Goal: Navigation & Orientation: Find specific page/section

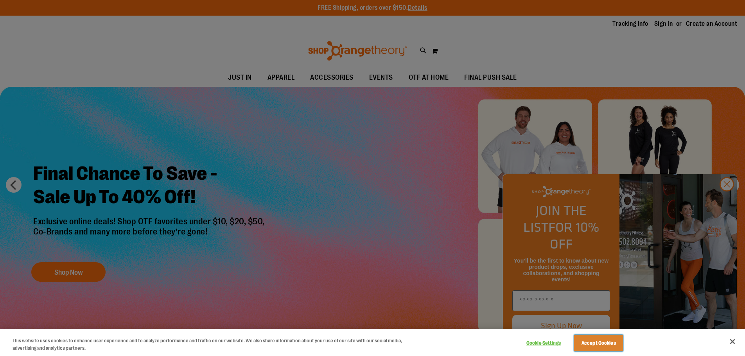
click at [601, 348] on button "Accept Cookies" at bounding box center [598, 343] width 49 height 16
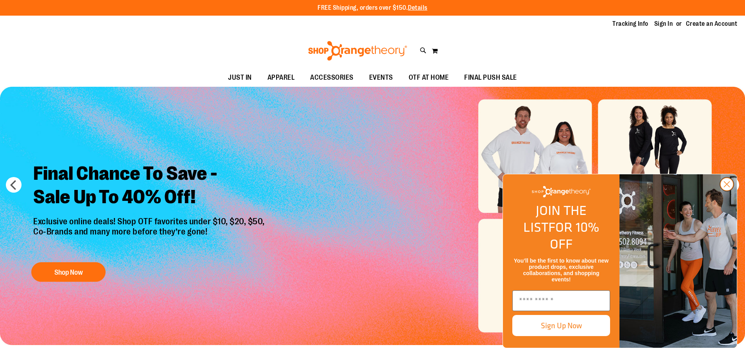
click at [727, 191] on circle "Close dialog" at bounding box center [726, 184] width 13 height 13
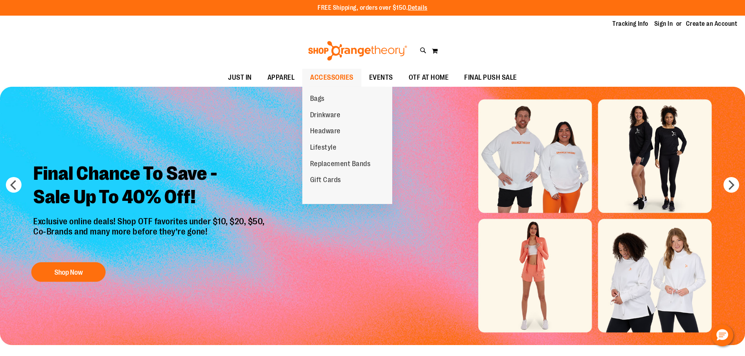
click at [340, 81] on span "ACCESSORIES" at bounding box center [331, 78] width 43 height 18
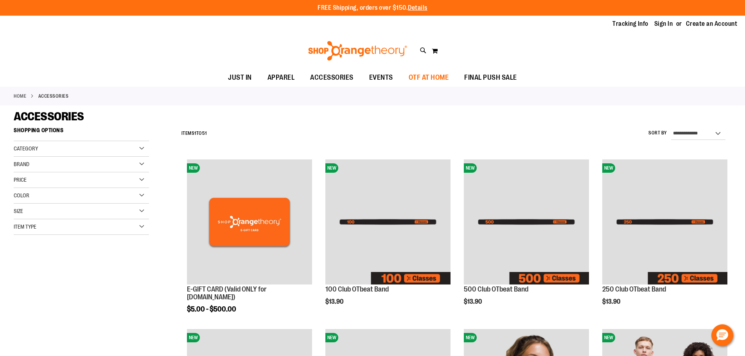
click at [412, 80] on span "OTF AT HOME" at bounding box center [429, 78] width 40 height 18
